Goal: Check status: Check status

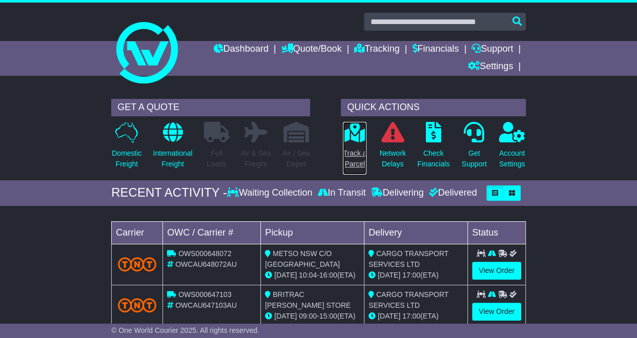
click at [356, 138] on icon at bounding box center [354, 132] width 23 height 20
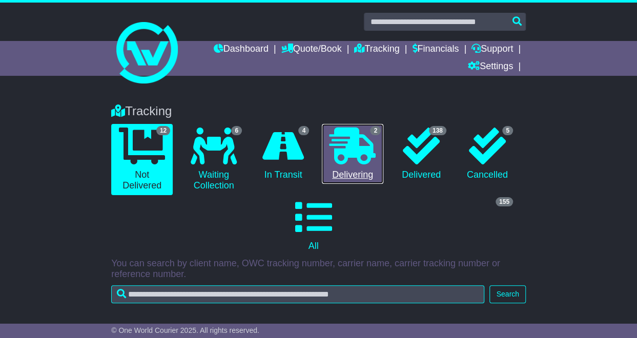
click at [373, 135] on span "2" at bounding box center [375, 130] width 11 height 9
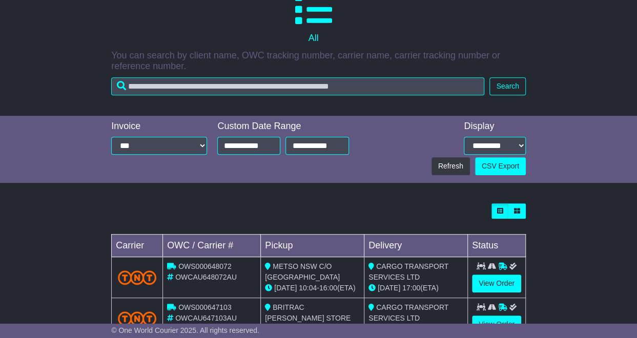
scroll to position [244, 0]
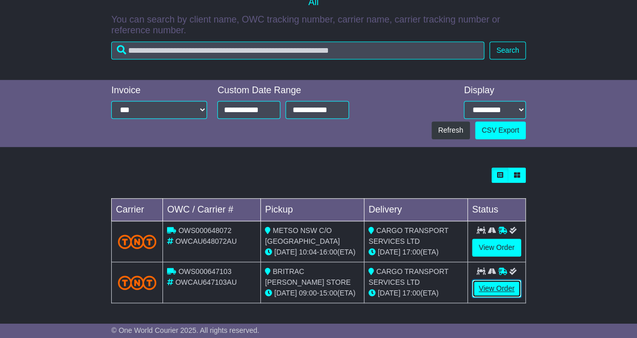
click at [495, 286] on link "View Order" at bounding box center [496, 289] width 49 height 18
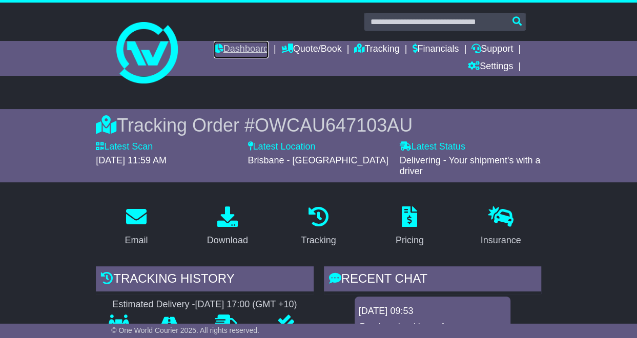
click at [232, 43] on link "Dashboard" at bounding box center [241, 49] width 55 height 17
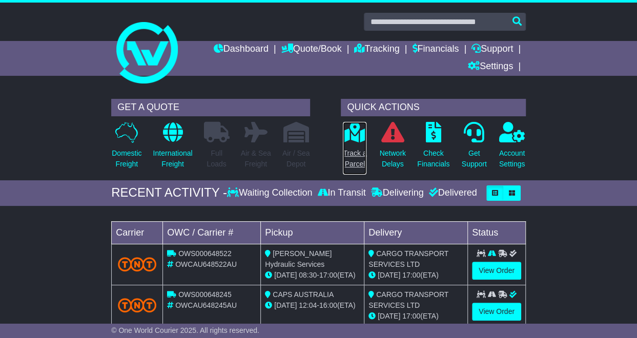
click at [349, 162] on p "Track a Parcel" at bounding box center [355, 159] width 24 height 22
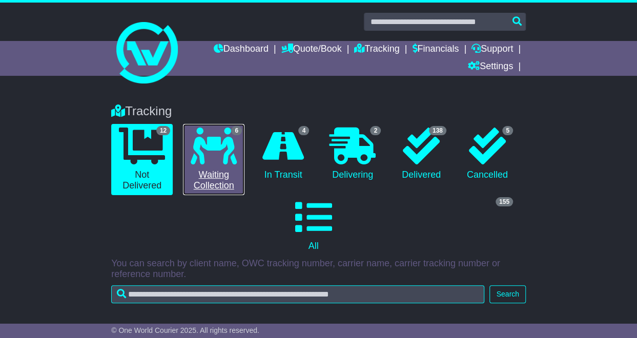
click at [239, 170] on link "6 Waiting Collection" at bounding box center [213, 159] width 61 height 71
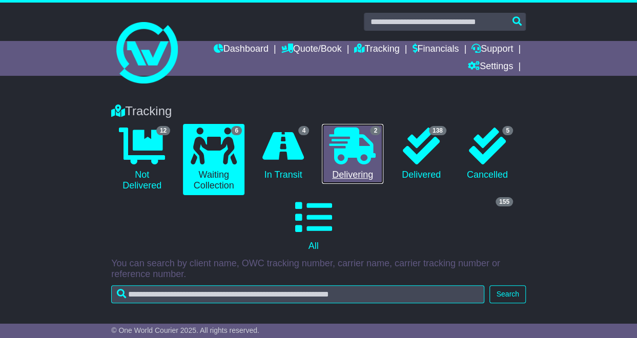
click at [370, 140] on icon at bounding box center [353, 146] width 46 height 37
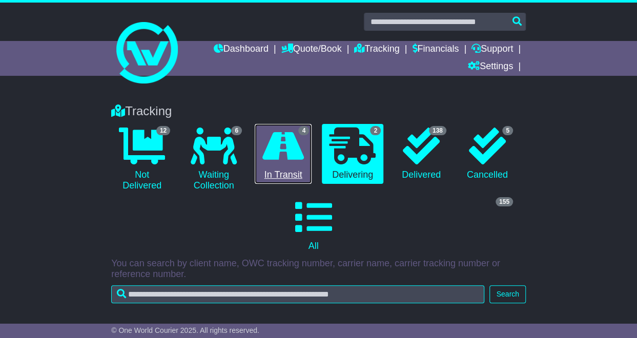
click at [277, 163] on icon at bounding box center [283, 146] width 42 height 37
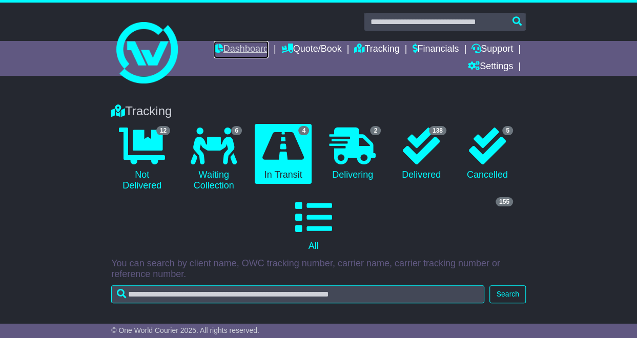
click at [243, 45] on link "Dashboard" at bounding box center [241, 49] width 55 height 17
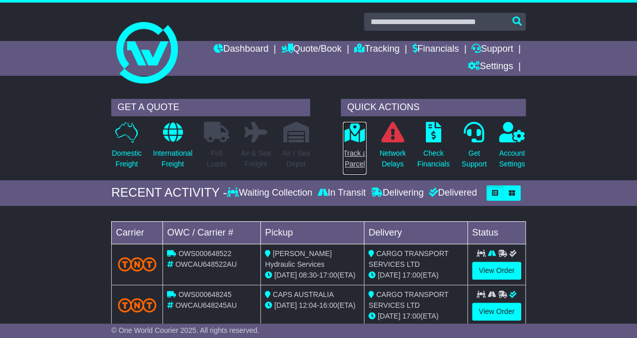
click at [354, 148] on p "Track a Parcel" at bounding box center [355, 159] width 24 height 22
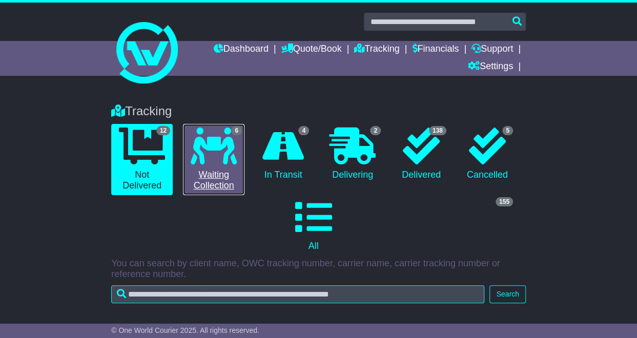
click at [216, 154] on icon at bounding box center [214, 146] width 46 height 37
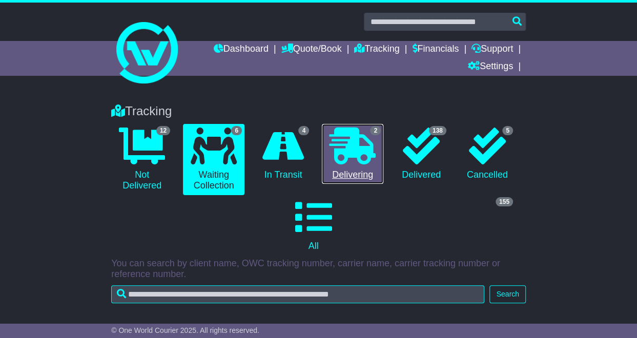
click at [356, 153] on icon at bounding box center [353, 146] width 46 height 37
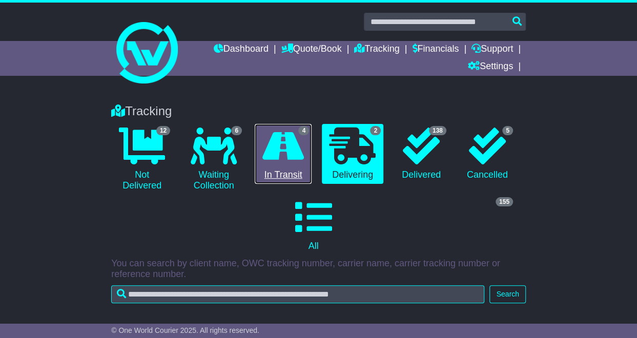
click at [297, 160] on icon at bounding box center [283, 146] width 42 height 37
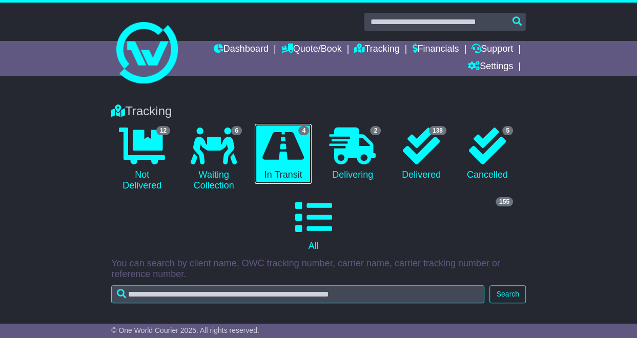
scroll to position [326, 0]
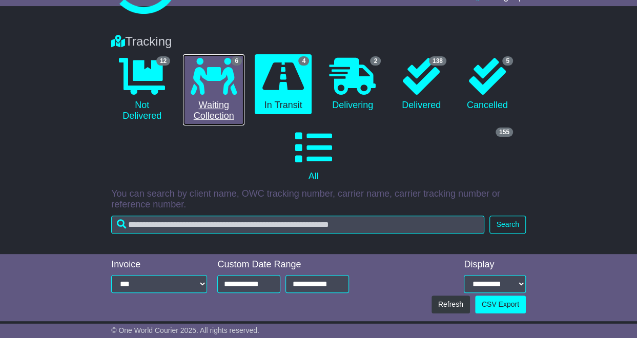
click at [244, 79] on link "6 Waiting Collection" at bounding box center [213, 89] width 61 height 71
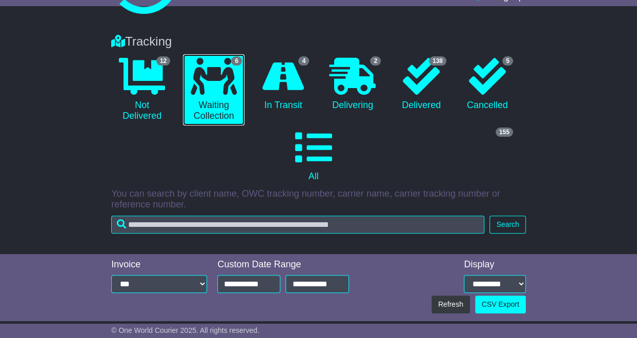
scroll to position [407, 0]
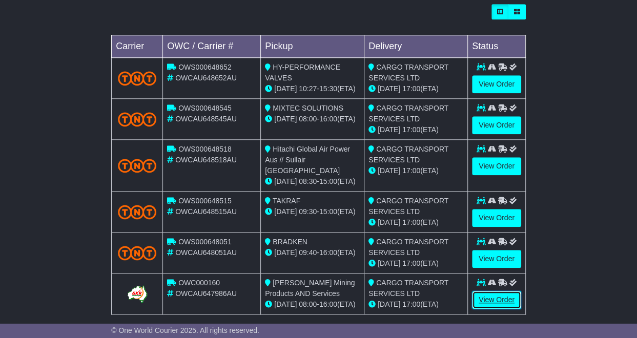
click at [516, 291] on link "View Order" at bounding box center [496, 300] width 49 height 18
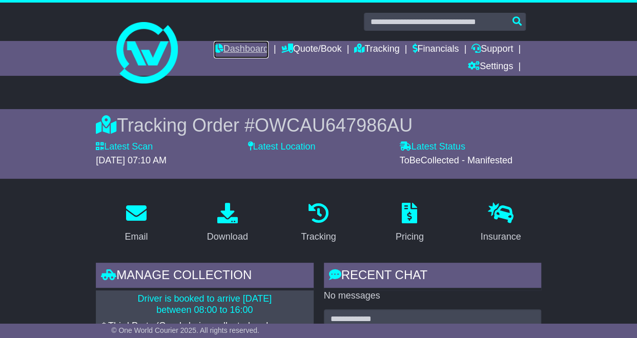
click at [255, 48] on link "Dashboard" at bounding box center [241, 49] width 55 height 17
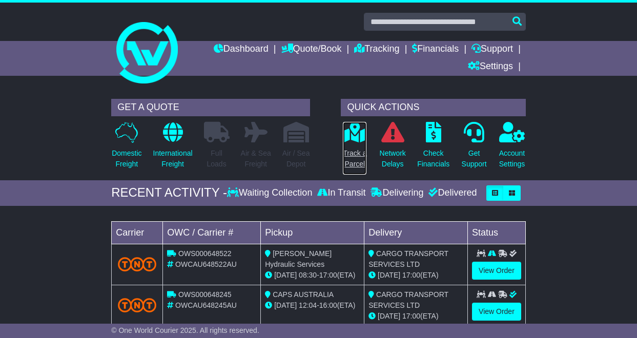
drag, startPoint x: 0, startPoint y: 0, endPoint x: 360, endPoint y: 164, distance: 395.8
click at [360, 164] on p "Track a Parcel" at bounding box center [355, 159] width 24 height 22
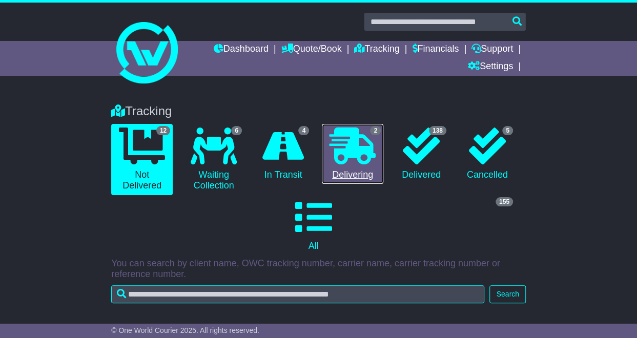
click at [381, 169] on link "2 Delivering" at bounding box center [352, 154] width 61 height 60
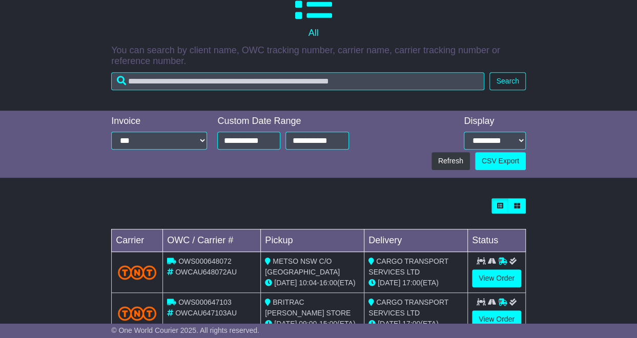
scroll to position [244, 0]
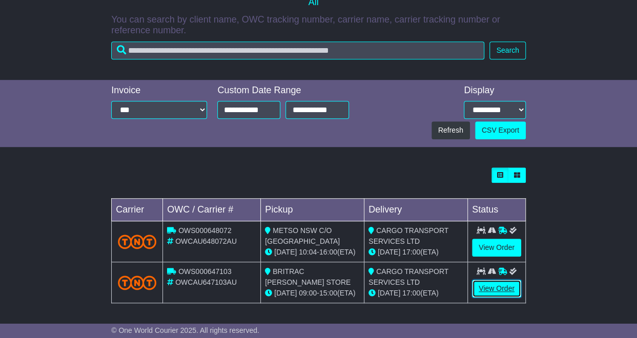
click at [498, 285] on link "View Order" at bounding box center [496, 289] width 49 height 18
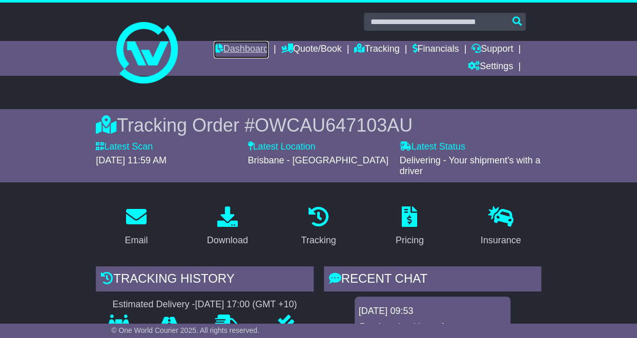
click at [231, 50] on link "Dashboard" at bounding box center [241, 49] width 55 height 17
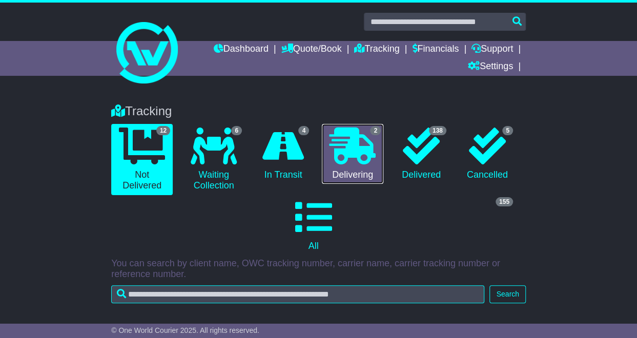
click at [354, 153] on icon at bounding box center [353, 146] width 46 height 37
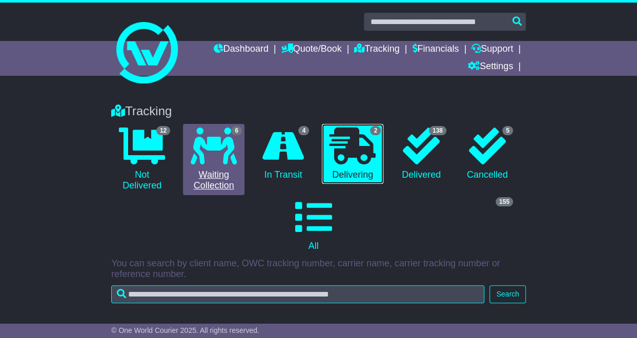
scroll to position [244, 0]
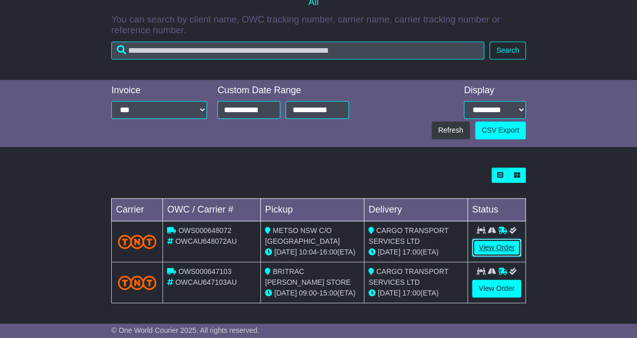
click at [501, 249] on link "View Order" at bounding box center [496, 248] width 49 height 18
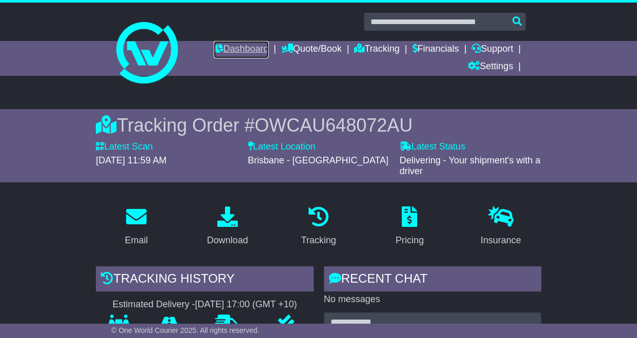
click at [240, 53] on link "Dashboard" at bounding box center [241, 49] width 55 height 17
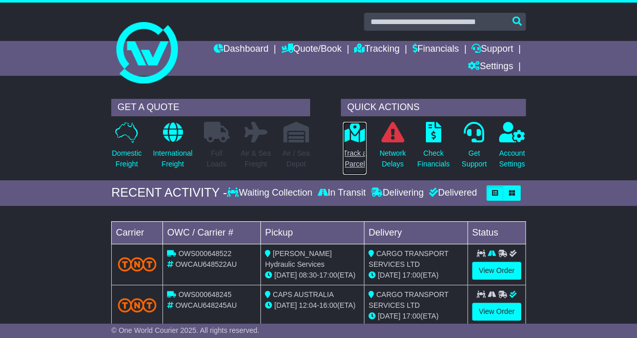
click at [355, 132] on icon at bounding box center [354, 132] width 23 height 20
